Goal: Navigation & Orientation: Find specific page/section

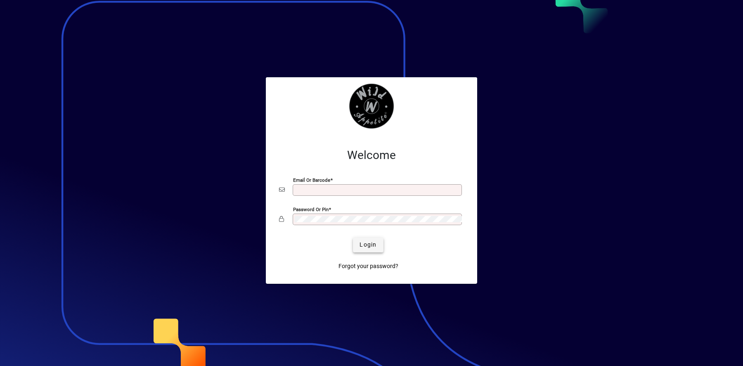
type input "**********"
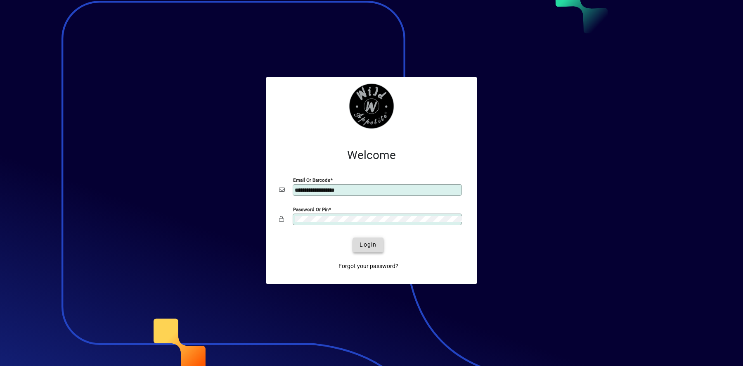
click at [365, 244] on span "Login" at bounding box center [367, 244] width 17 height 9
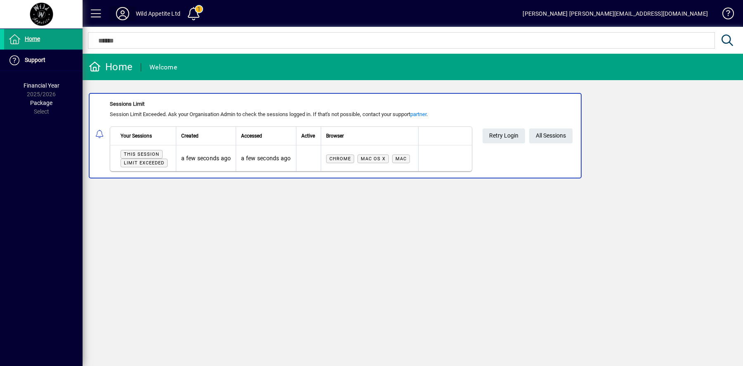
click at [122, 17] on icon at bounding box center [122, 13] width 17 height 13
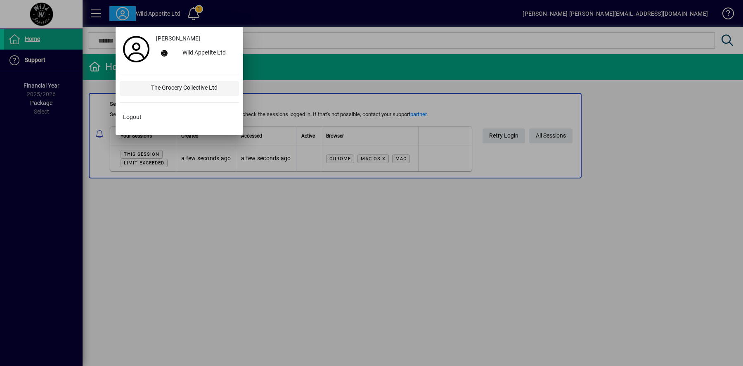
click at [165, 85] on div "The Grocery Collective Ltd" at bounding box center [191, 88] width 94 height 15
